Goal: Communication & Community: Answer question/provide support

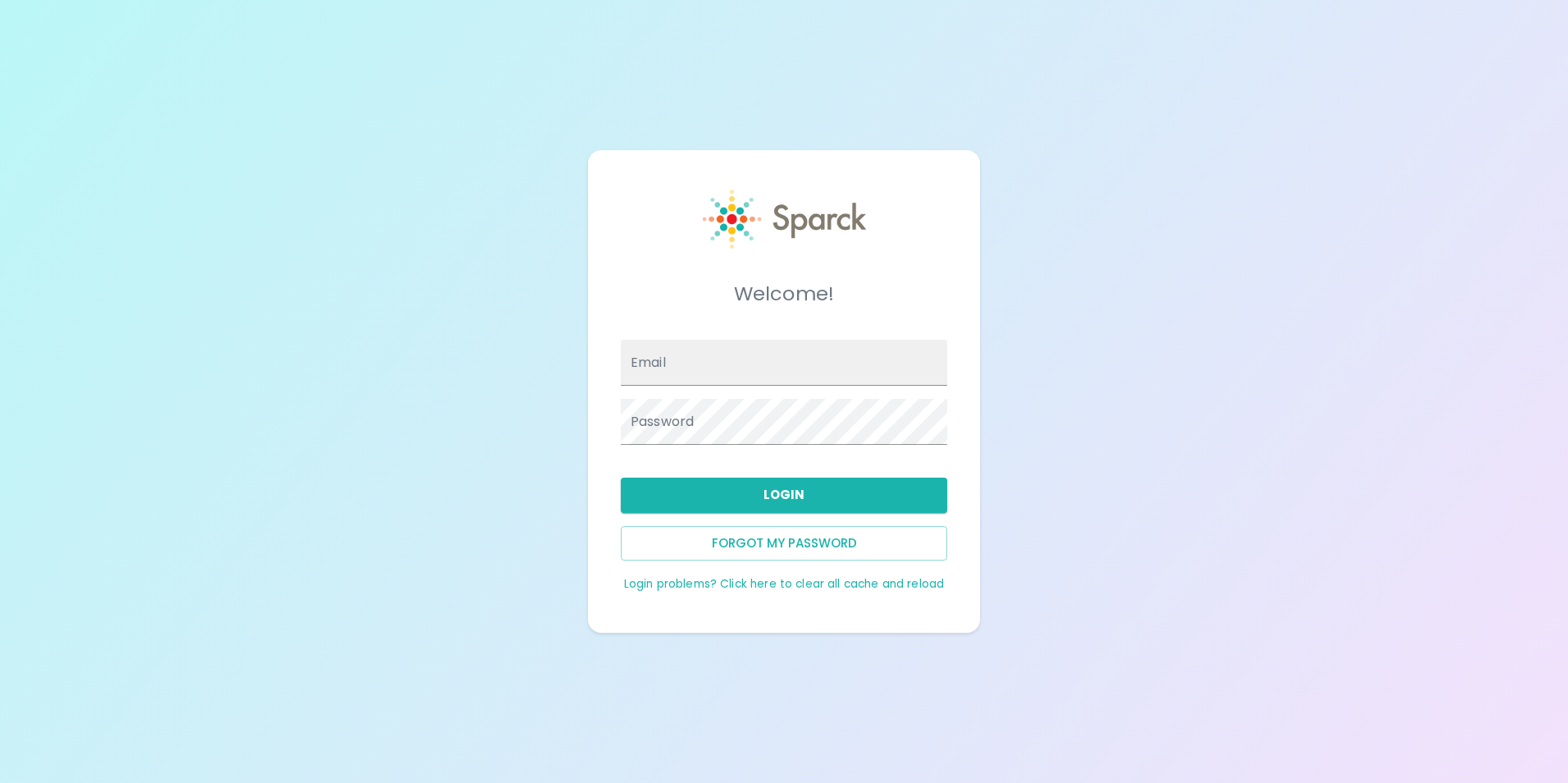
type input "[EMAIL_ADDRESS][DOMAIN_NAME]"
click at [763, 501] on button "Login" at bounding box center [784, 494] width 326 height 34
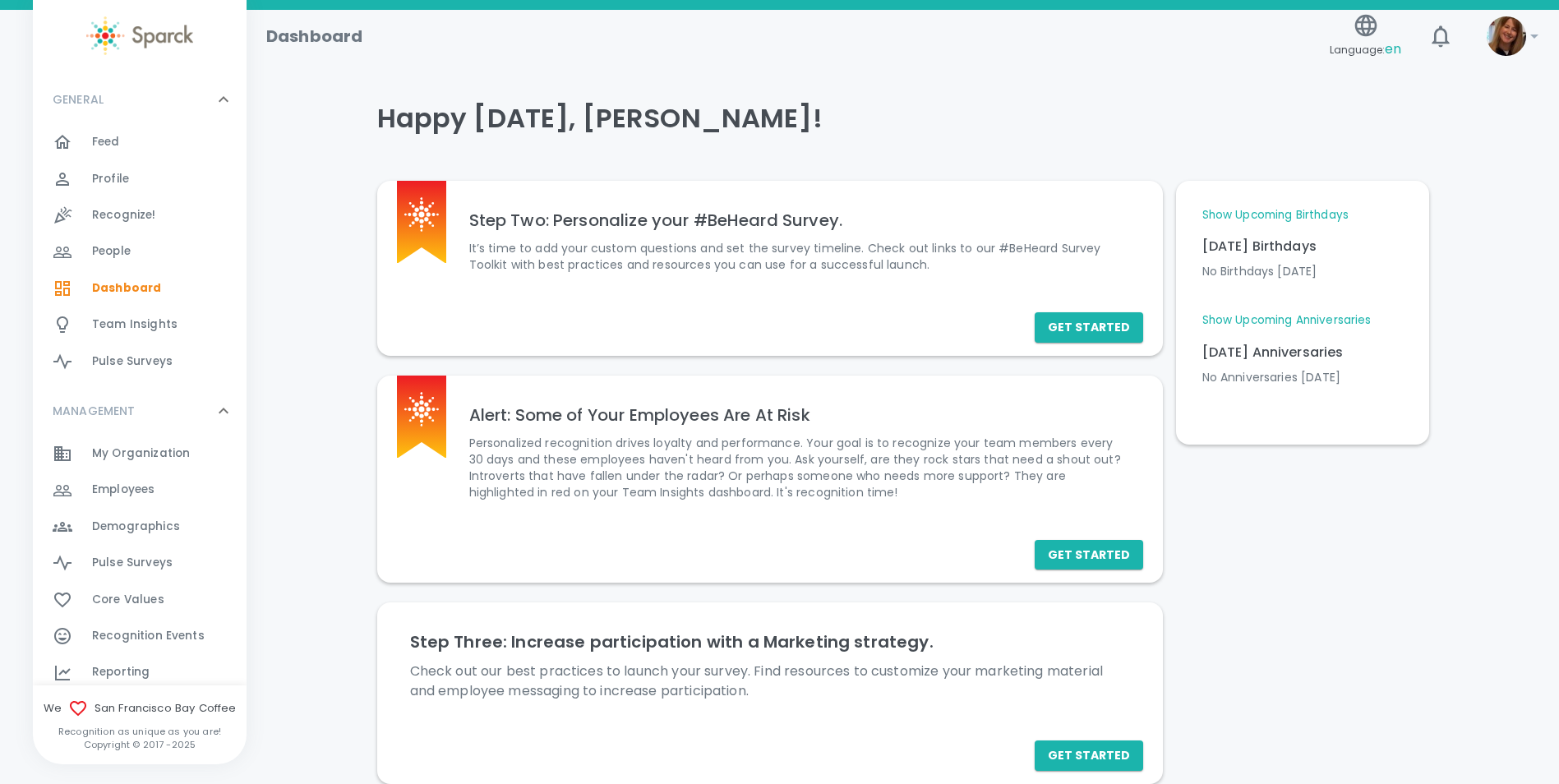
click at [110, 217] on span "Recognize!" at bounding box center [124, 215] width 64 height 16
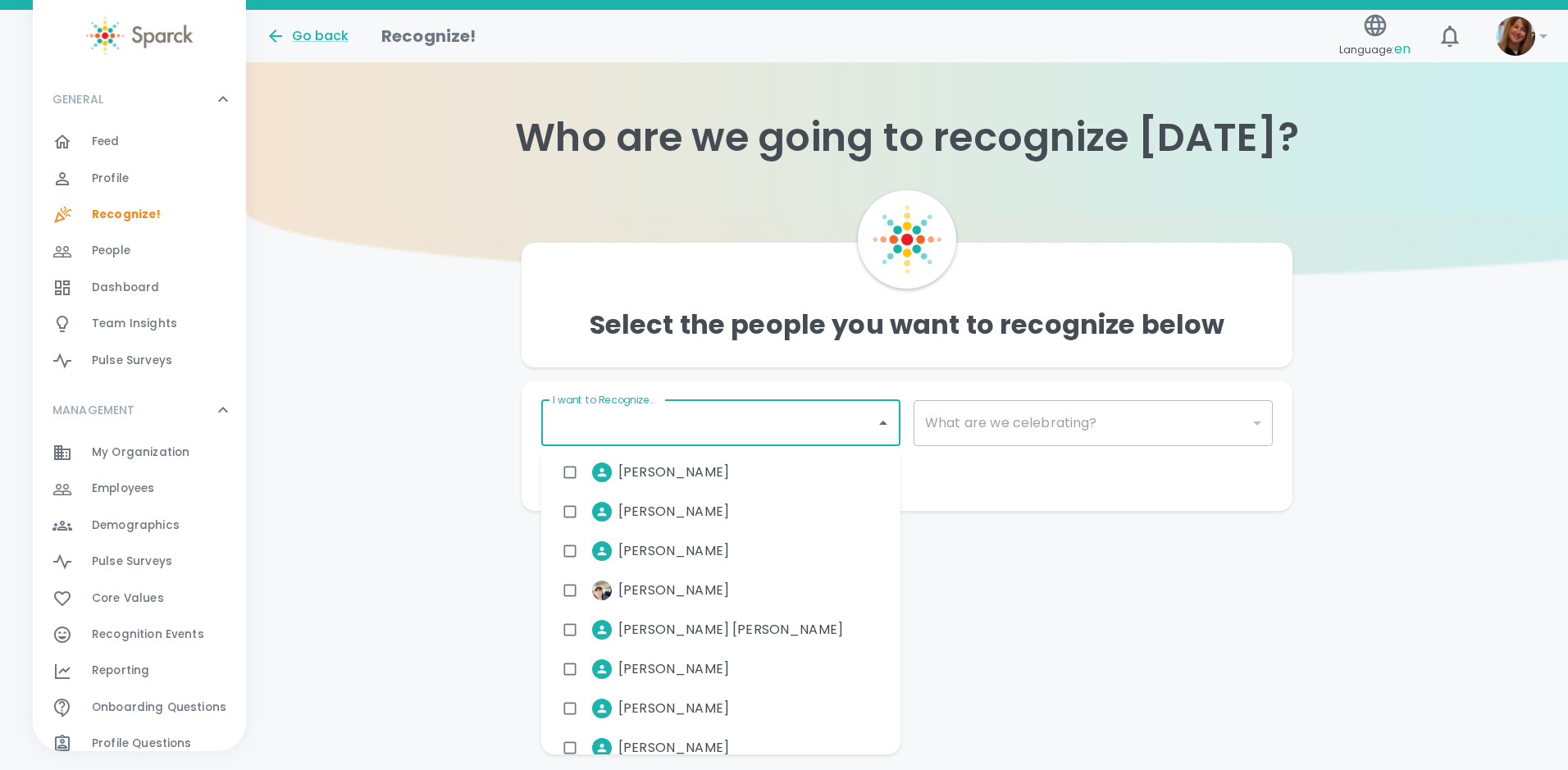
click at [640, 428] on input "I want to Recognize..." at bounding box center [709, 423] width 320 height 31
type input "angel"
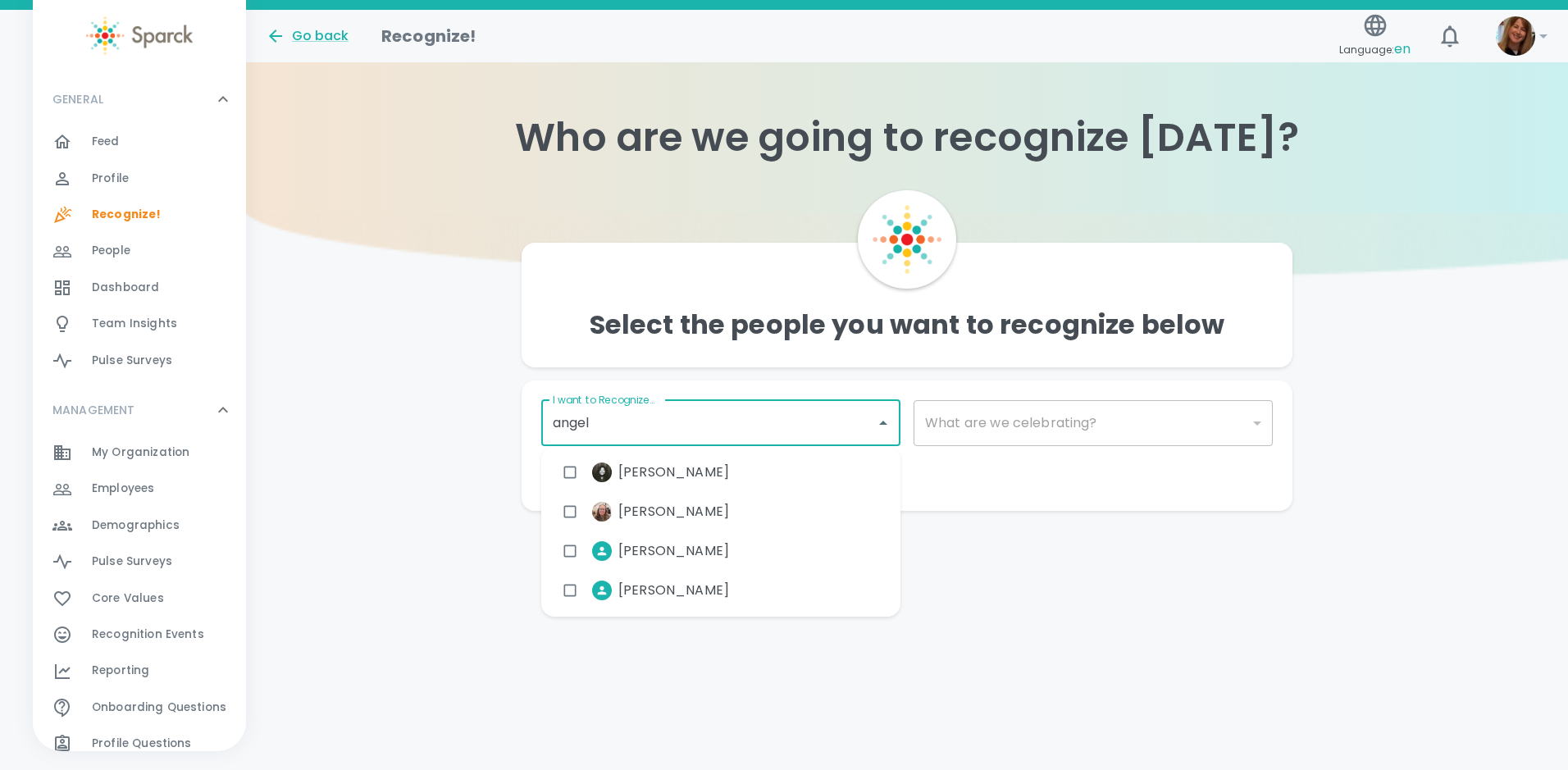
click at [645, 472] on span "[PERSON_NAME]" at bounding box center [673, 472] width 111 height 20
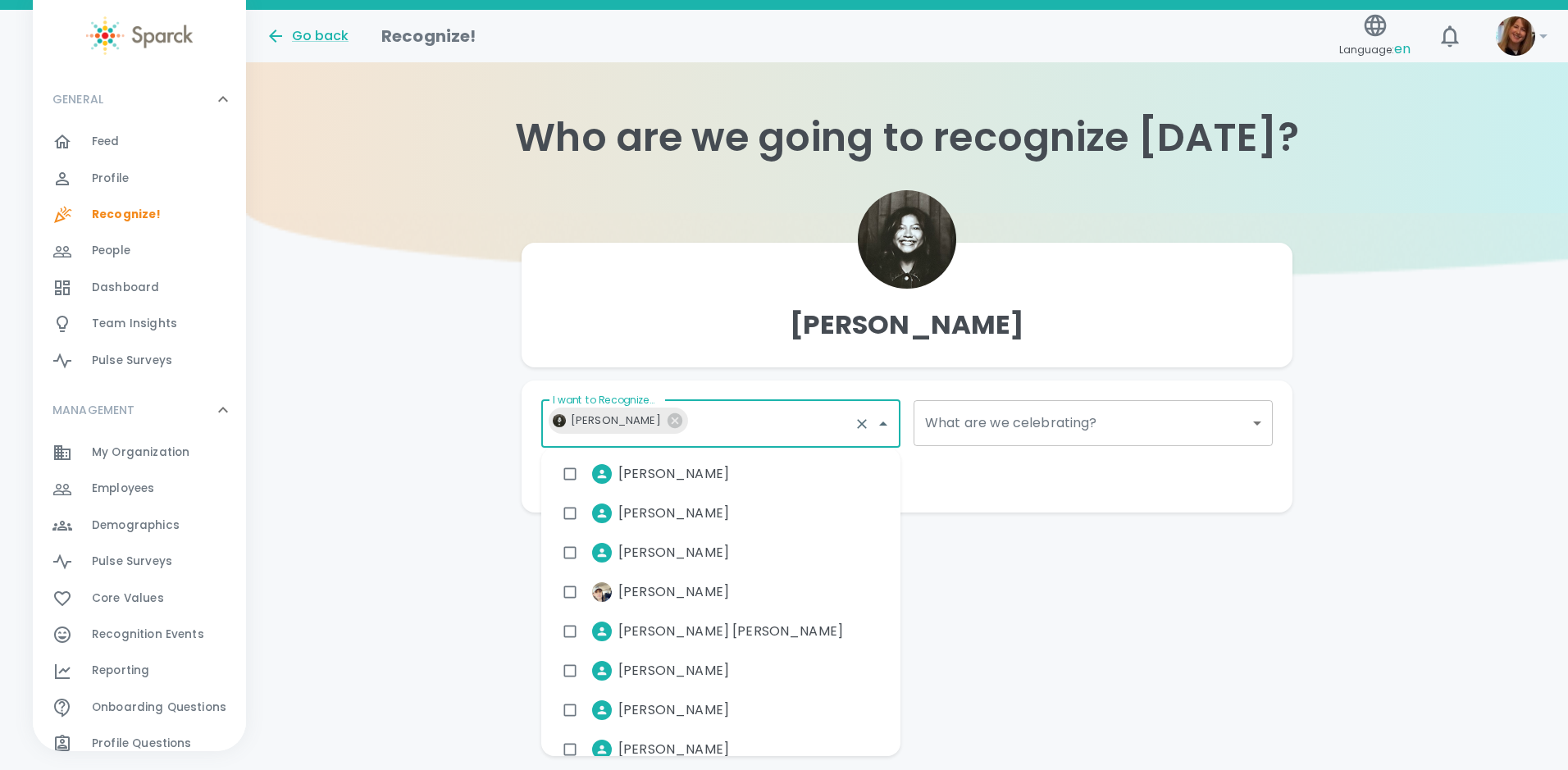
click at [1004, 421] on body "Skip Navigation Go back Recognize! Language: en ! GENERAL 0 Feed 0 Profile 0 Re…" at bounding box center [784, 289] width 1568 height 578
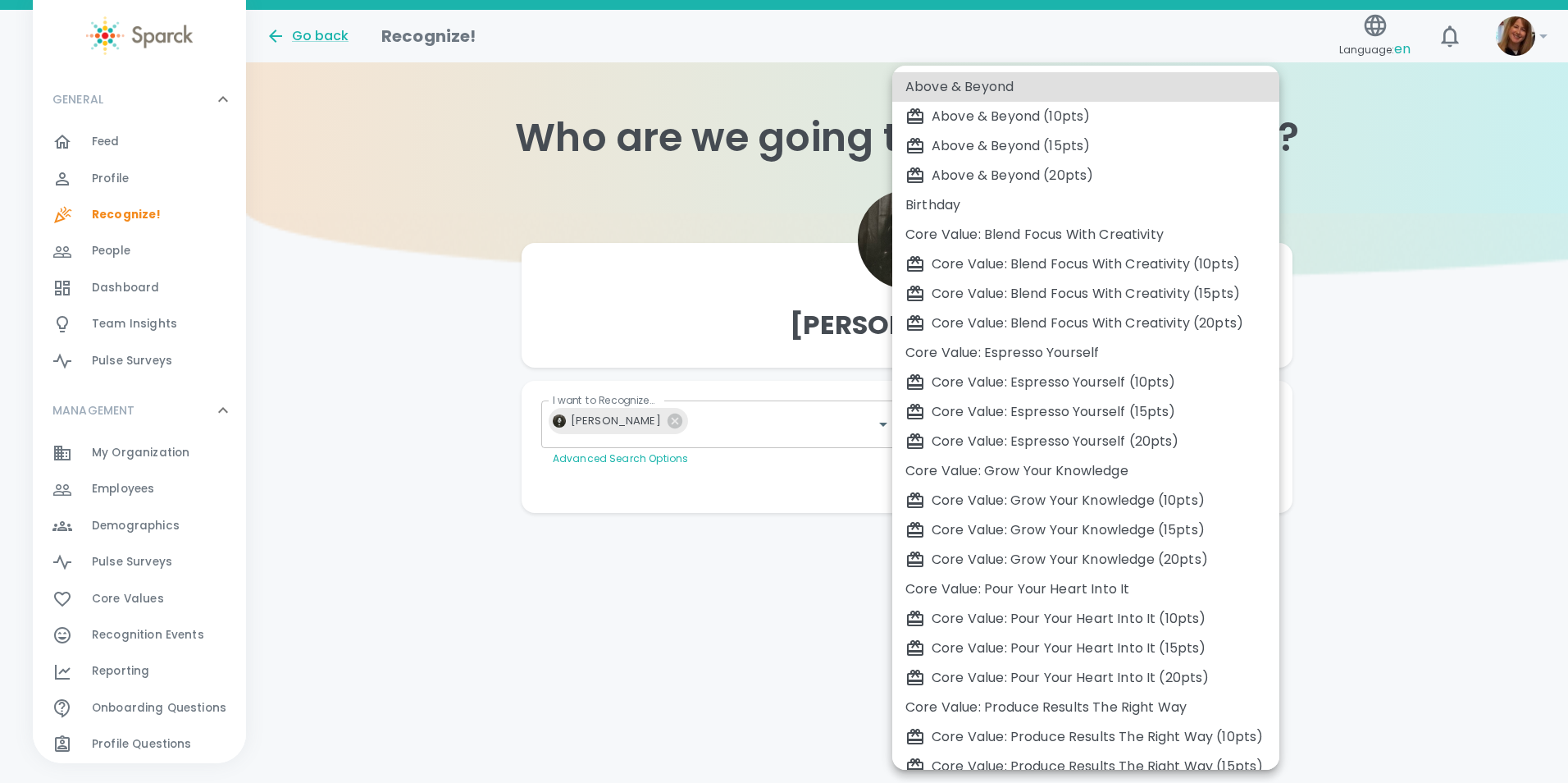
click at [980, 586] on div "Core Value: Pour Your Heart Into It" at bounding box center [1086, 589] width 360 height 20
type input "2214"
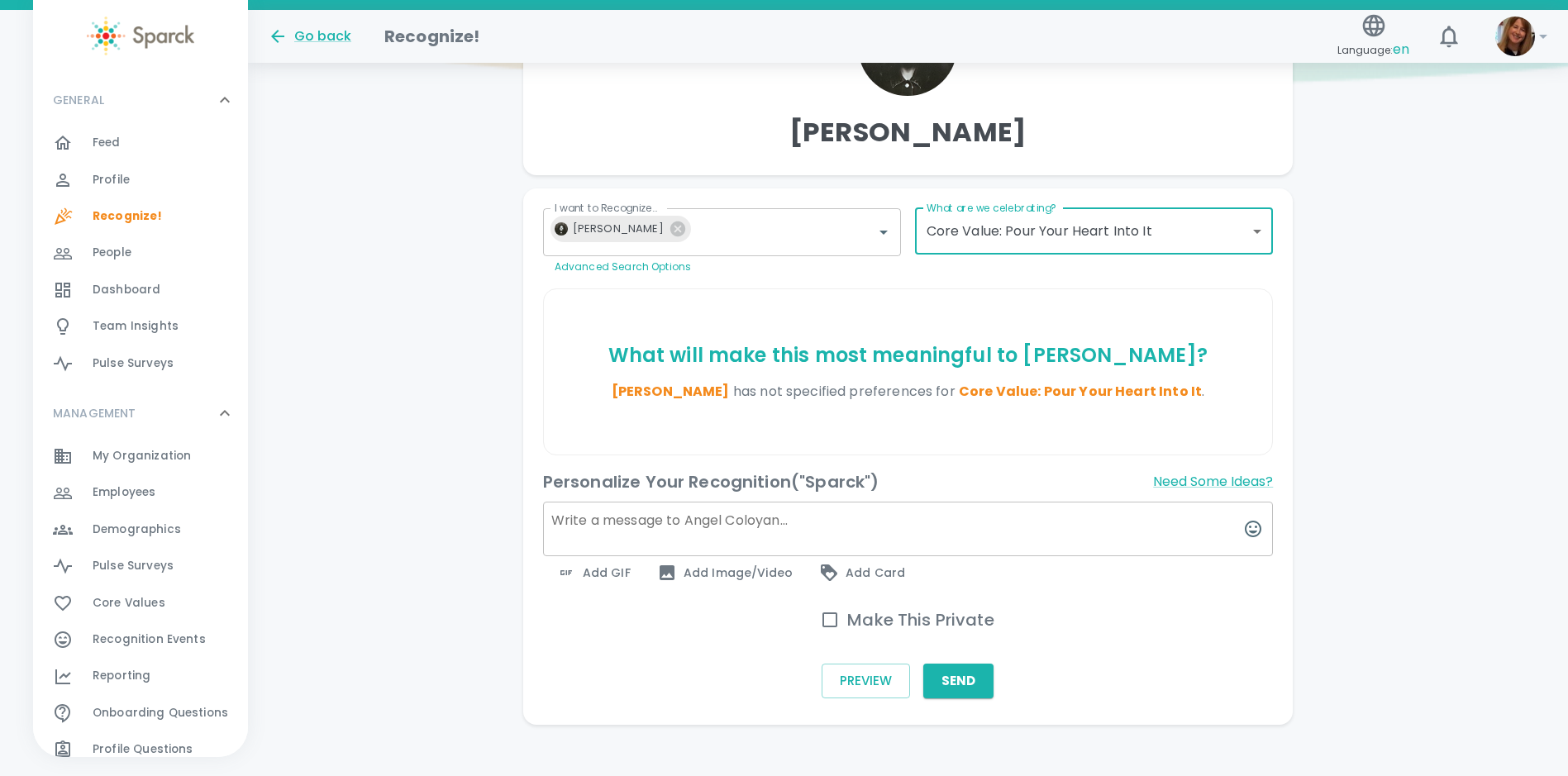
scroll to position [210, 0]
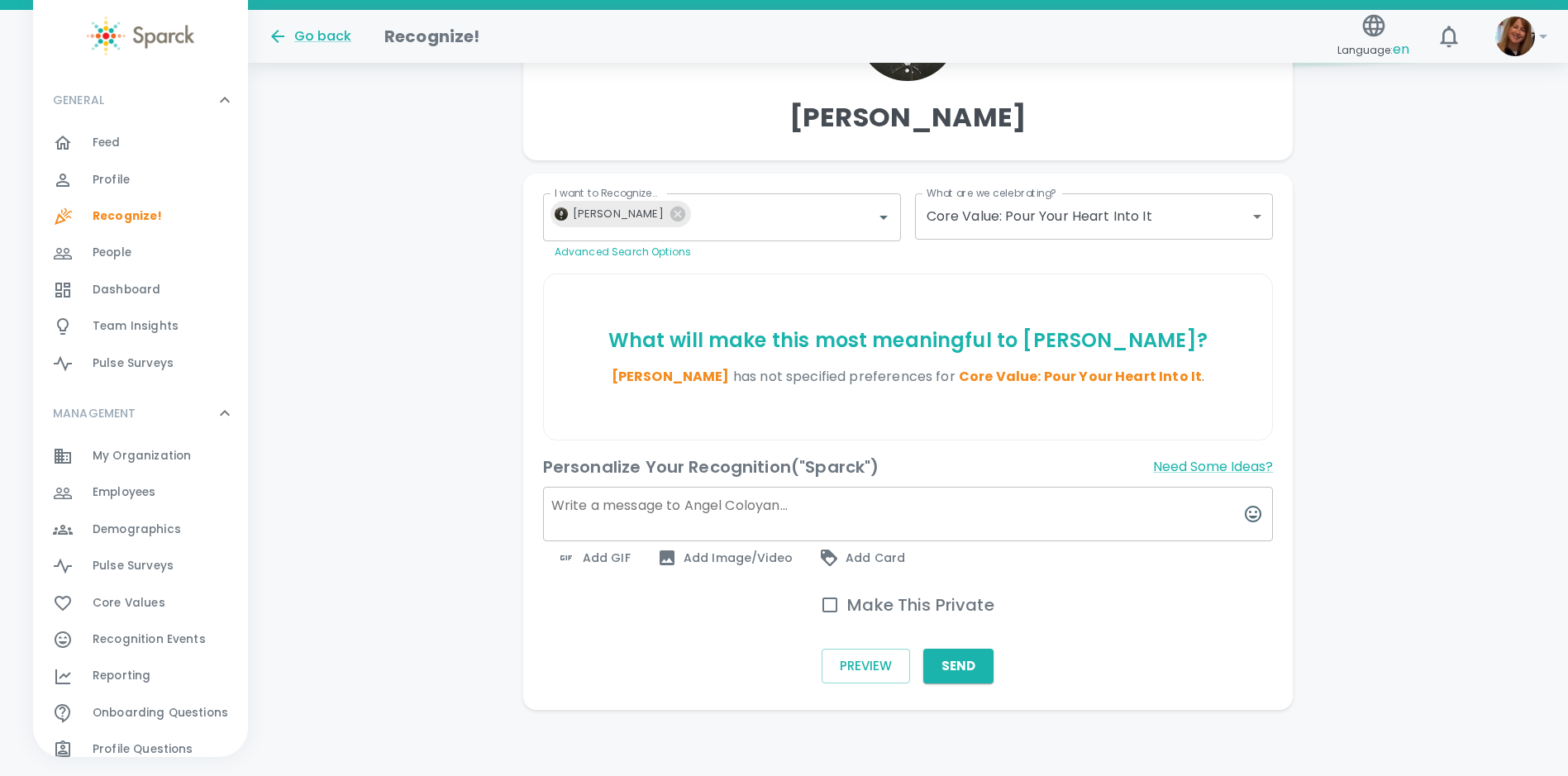
click at [592, 557] on span "Add GIF" at bounding box center [594, 557] width 75 height 20
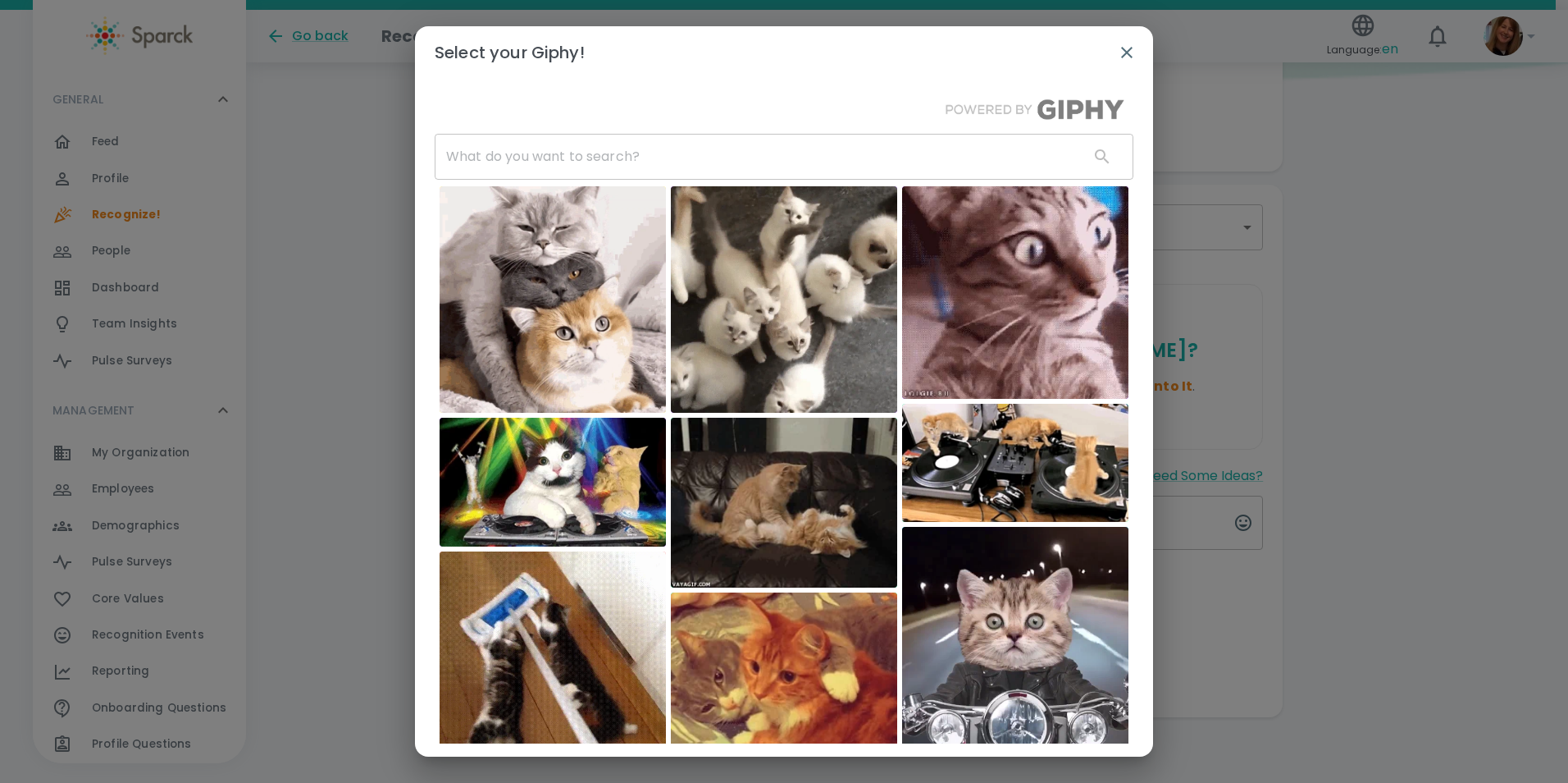
click at [561, 154] on input "text" at bounding box center [755, 157] width 641 height 46
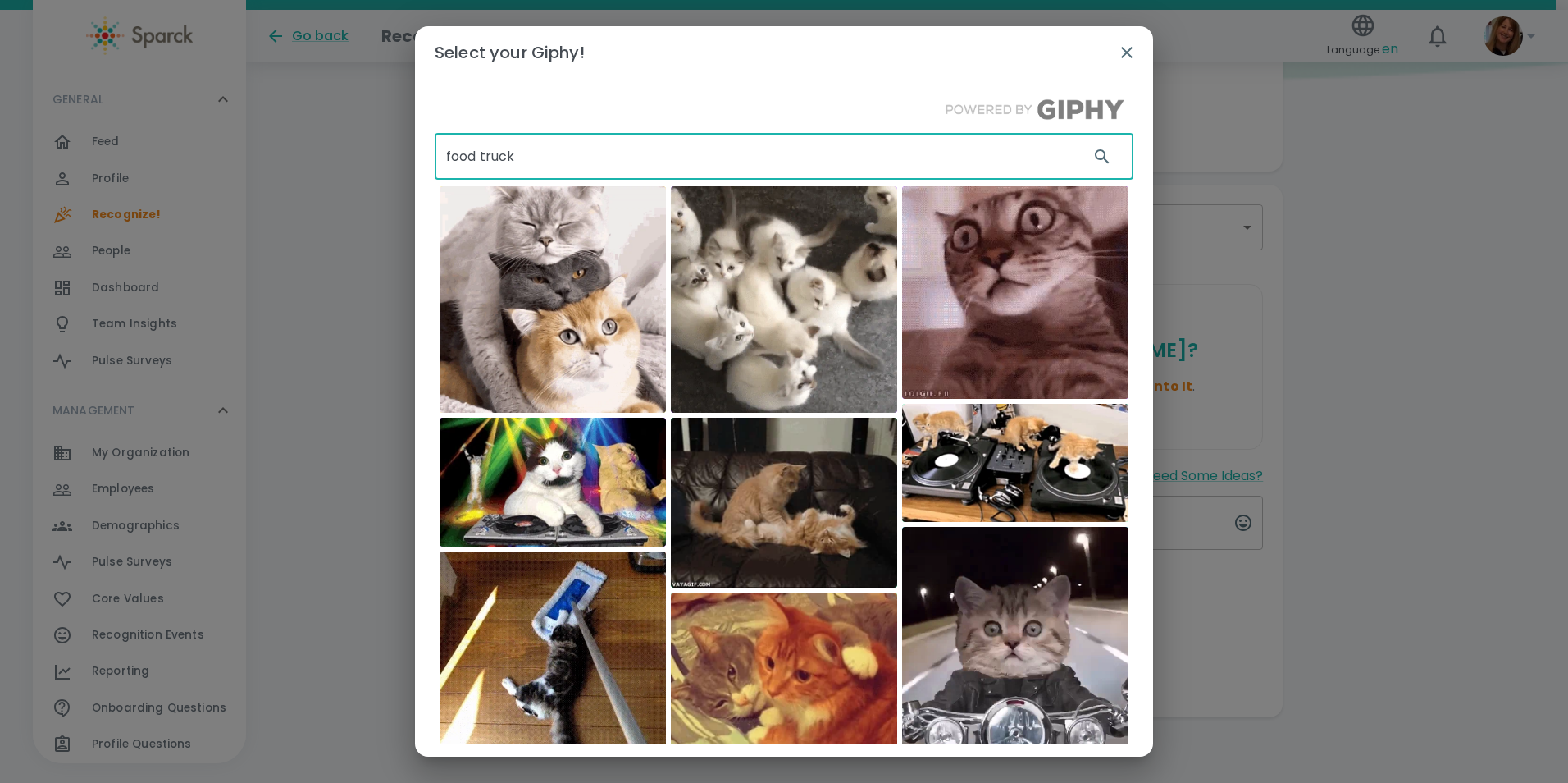
type input "food truck"
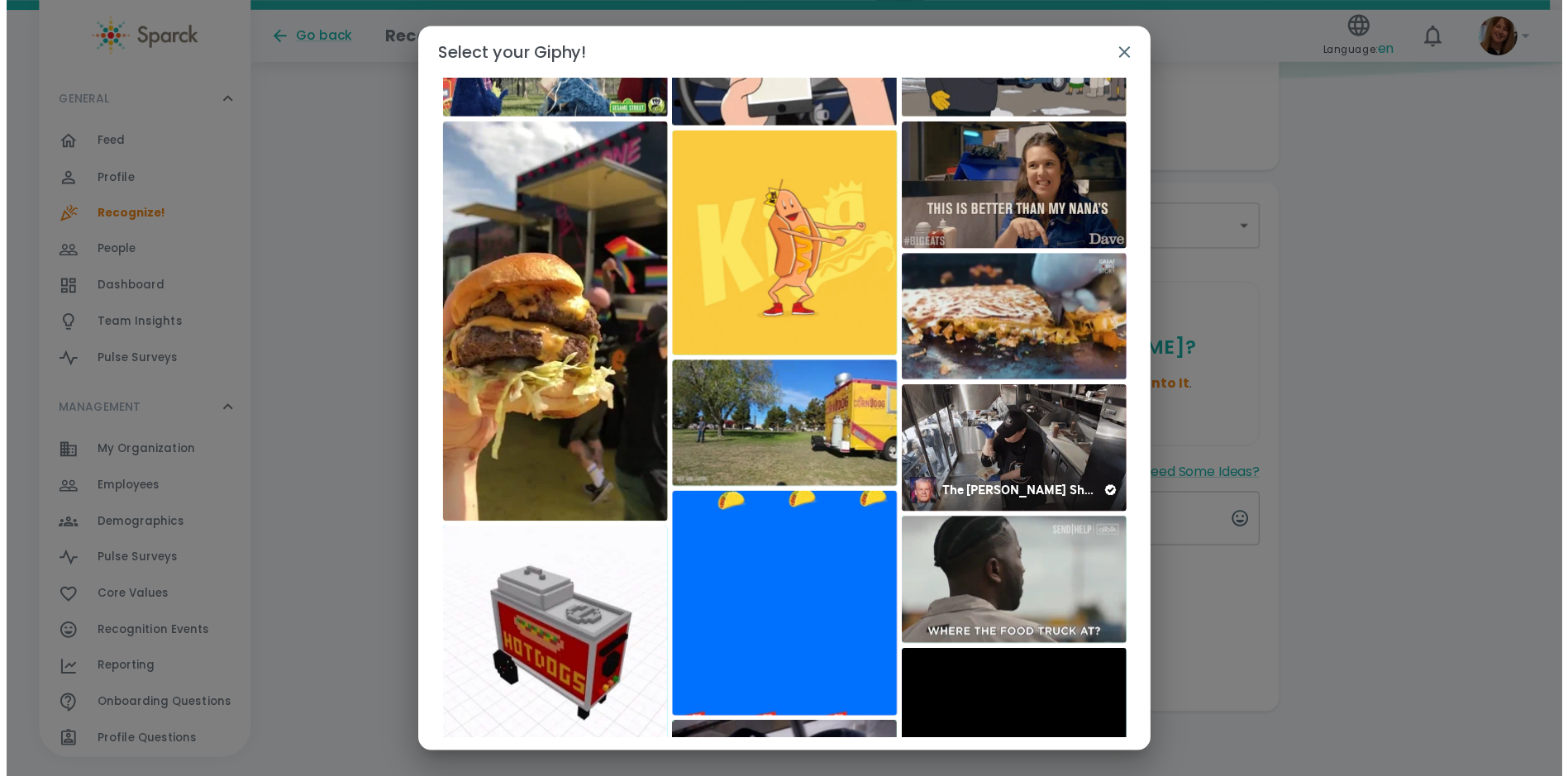
scroll to position [6, 0]
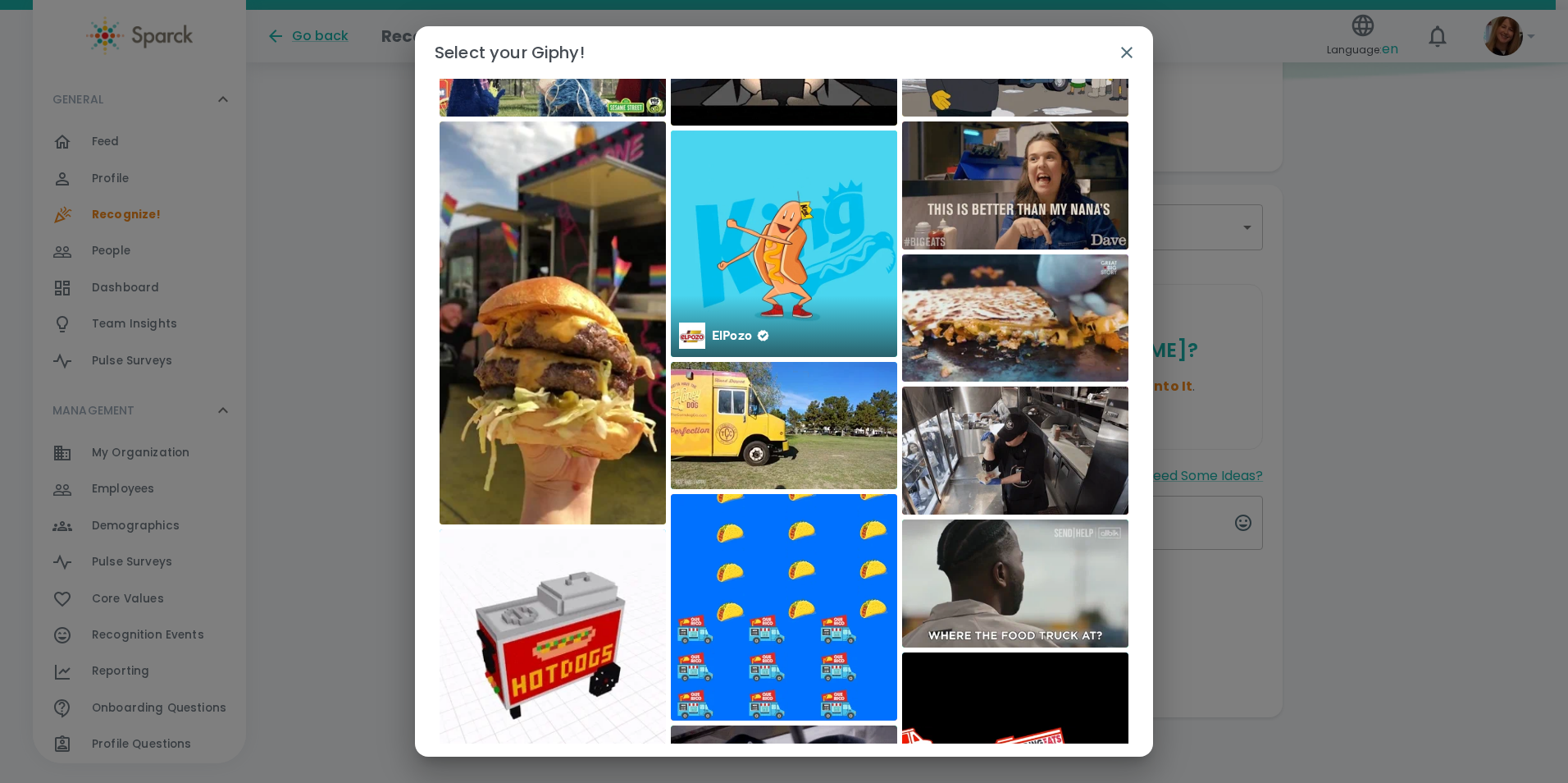
click at [732, 238] on img at bounding box center [784, 243] width 227 height 227
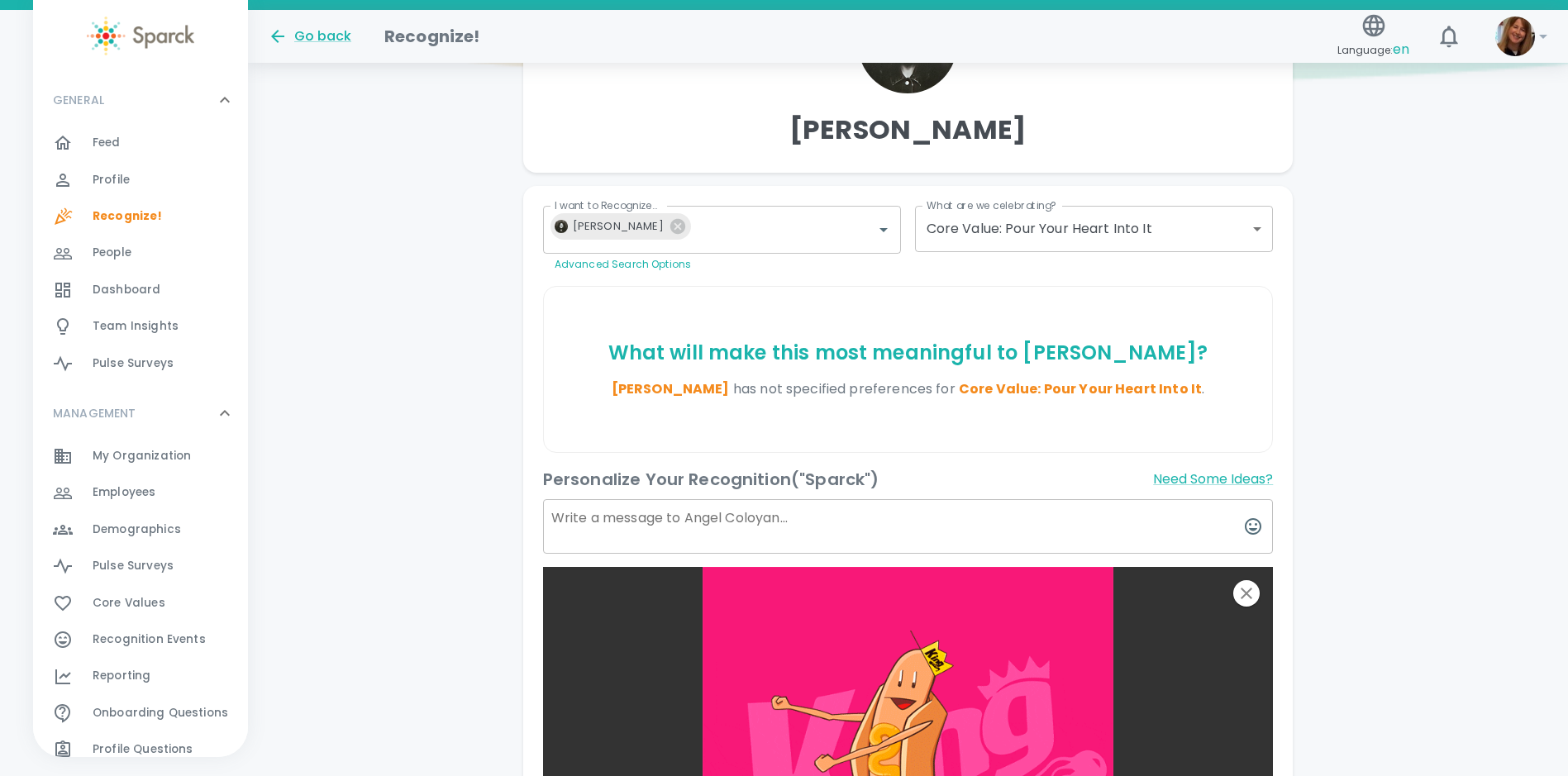
click at [574, 517] on textarea at bounding box center [908, 526] width 730 height 54
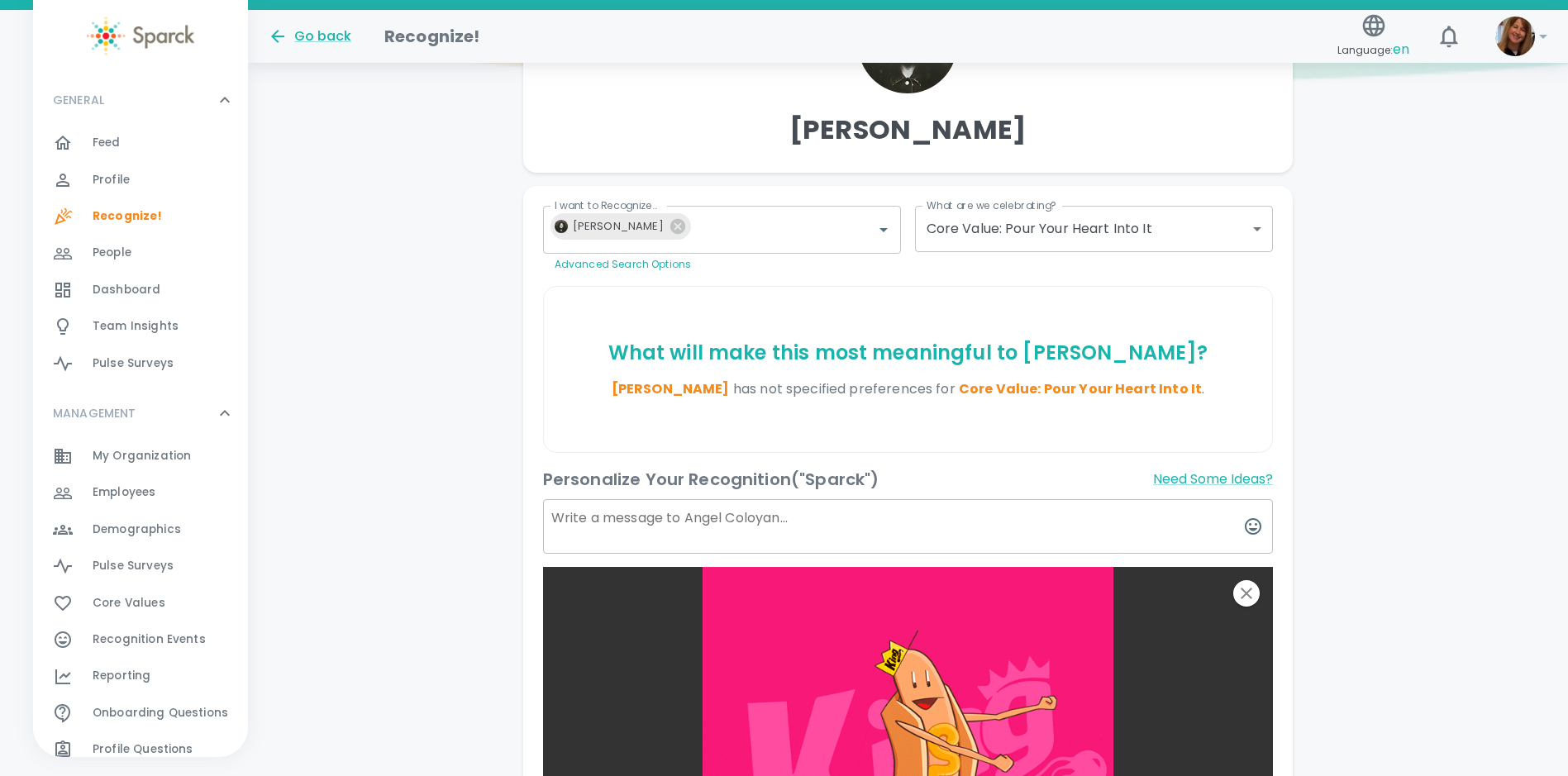
paste textarea "Big thanks for always crushing it when it comes to our monthly food truck event…"
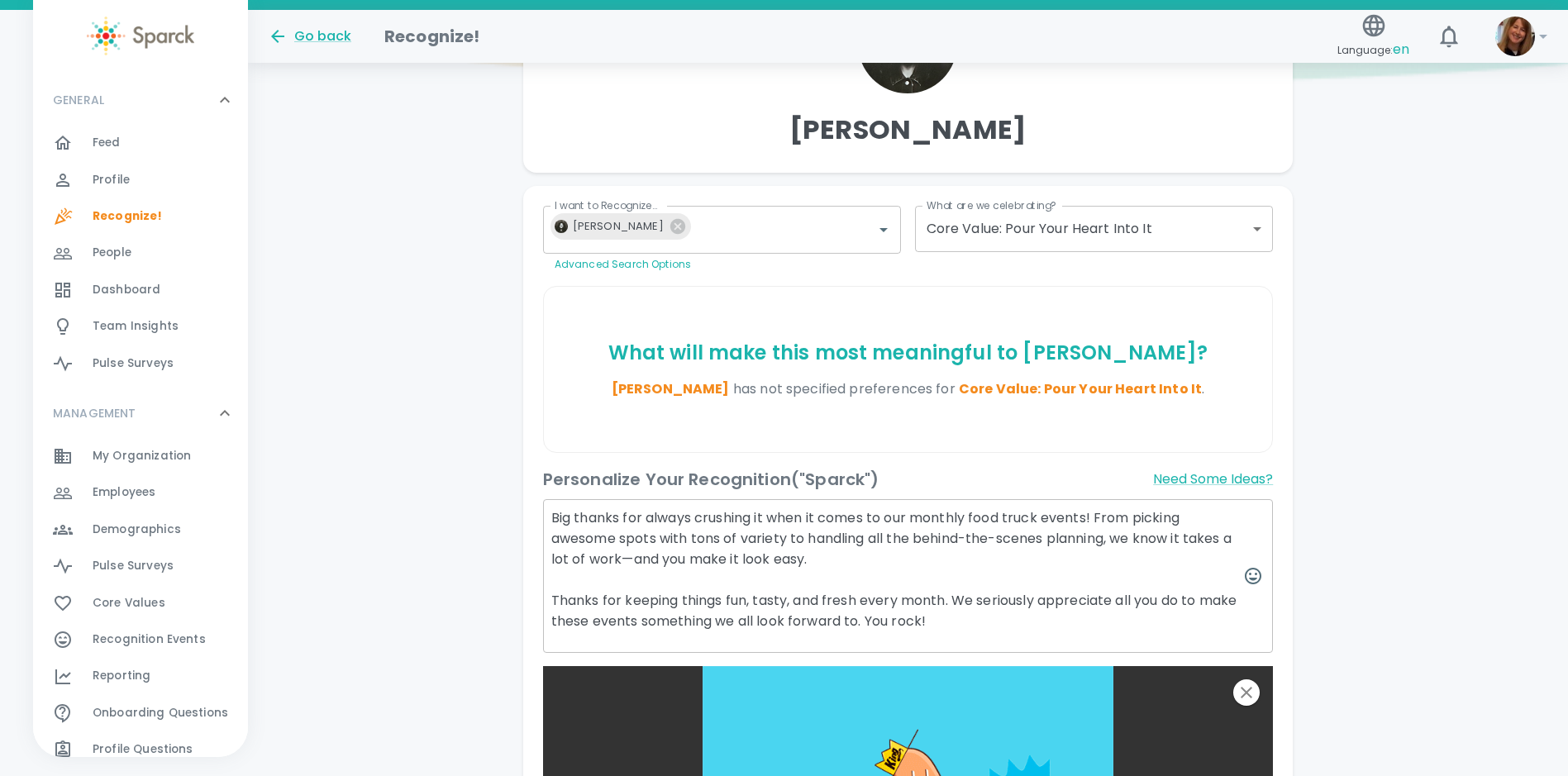
click at [975, 518] on textarea "Big thanks for always crushing it when it comes to our monthly food truck event…" at bounding box center [908, 575] width 730 height 154
click at [672, 540] on textarea "Big thanks for always crushing it when it comes to our monthly employee appreci…" at bounding box center [908, 575] width 730 height 154
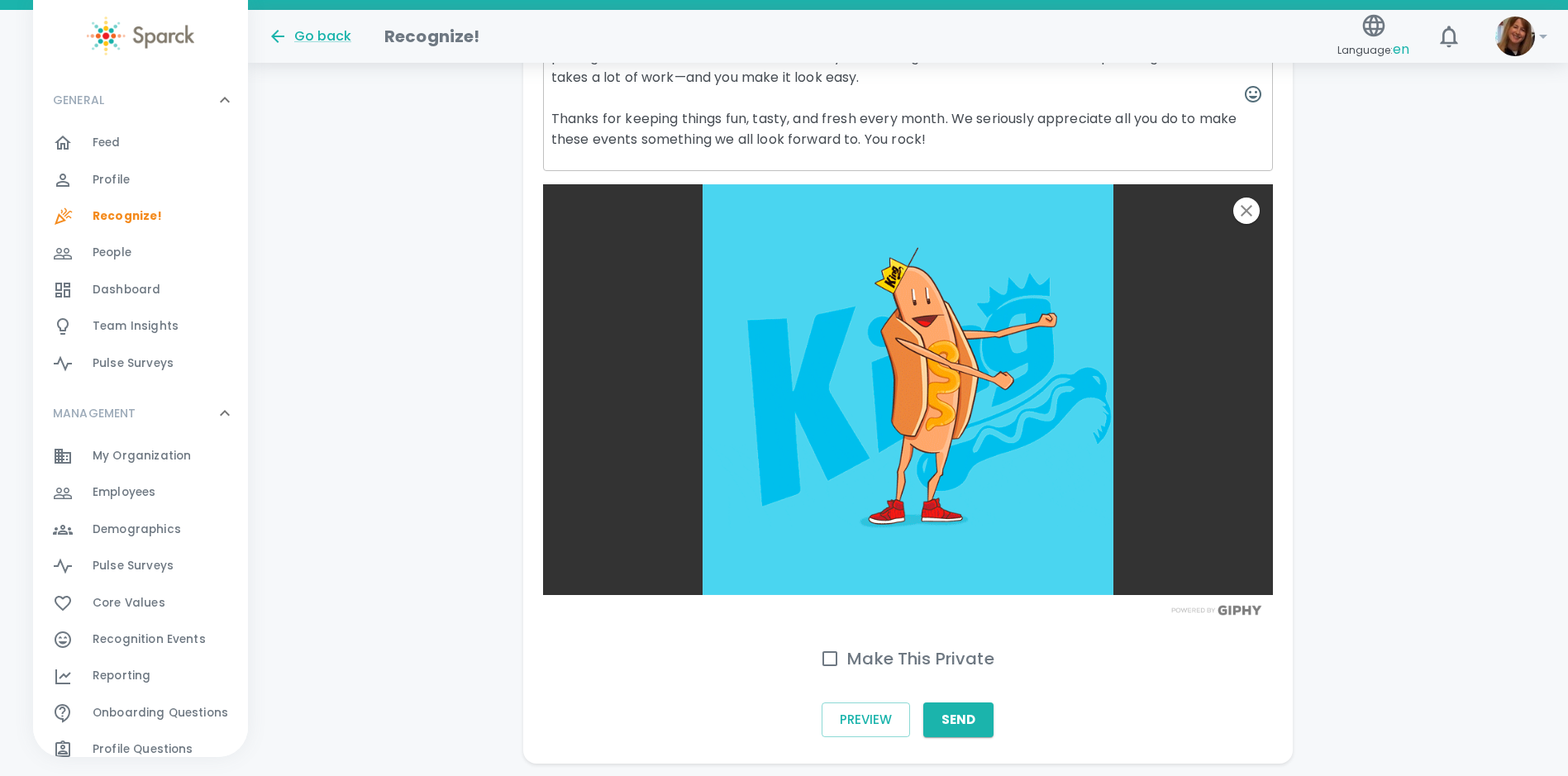
scroll to position [733, 0]
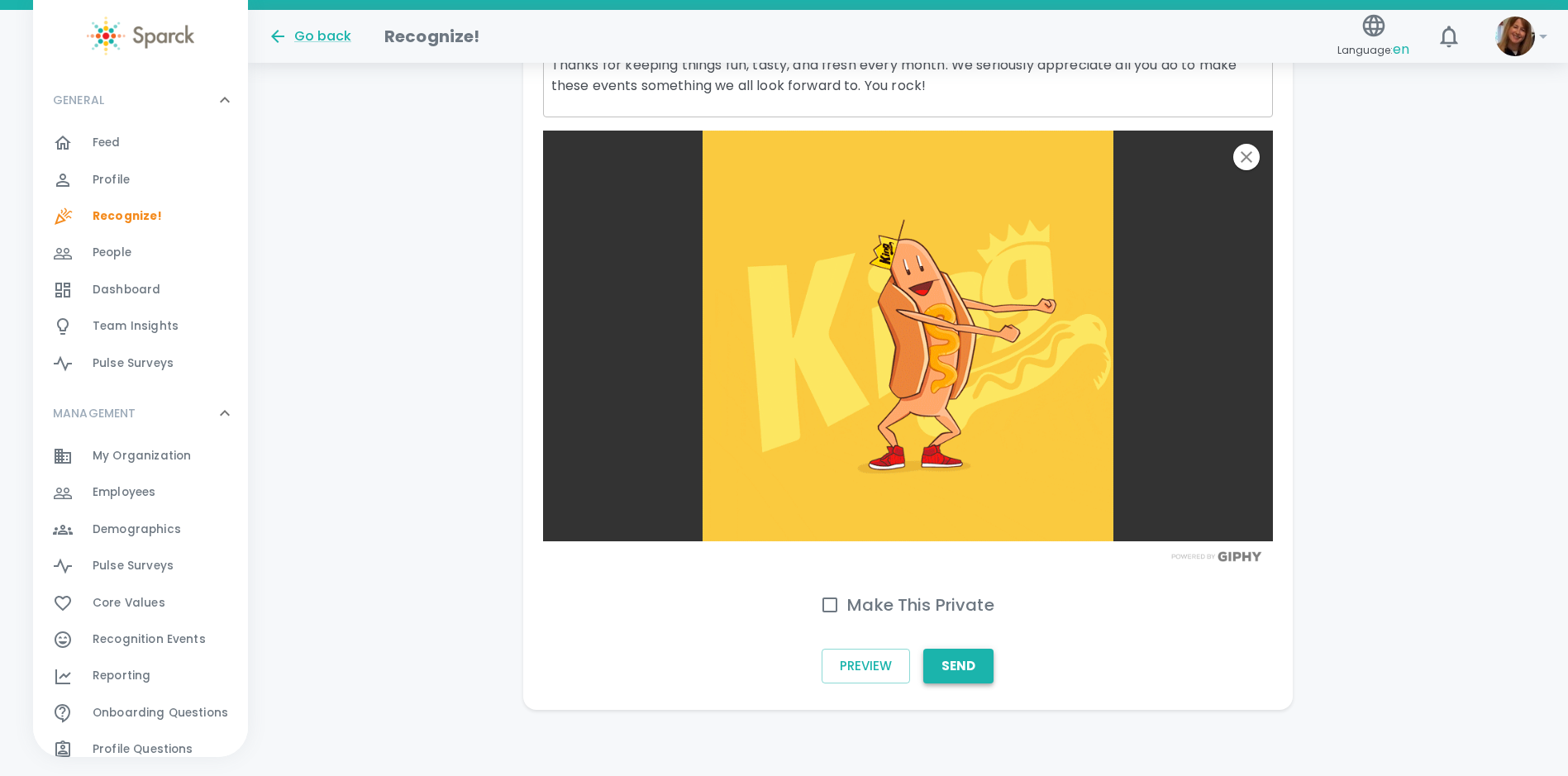
type textarea "Big thanks for always crushing it when it comes to our monthly employee appreci…"
click at [964, 666] on button "Send" at bounding box center [959, 666] width 71 height 34
